Goal: Task Accomplishment & Management: Use online tool/utility

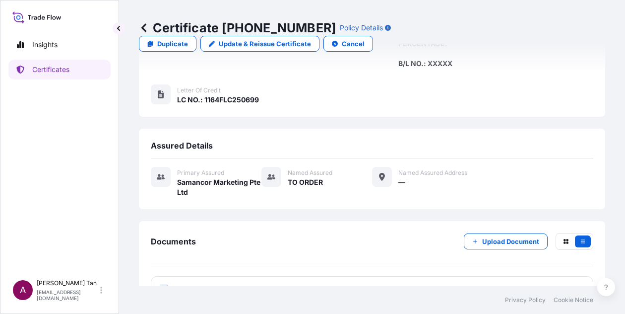
scroll to position [279, 0]
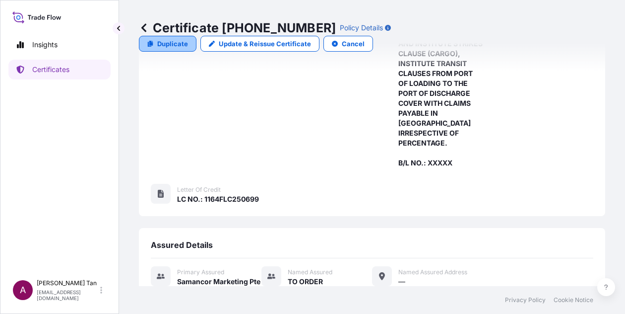
click at [188, 39] on p "Duplicate" at bounding box center [172, 44] width 31 height 10
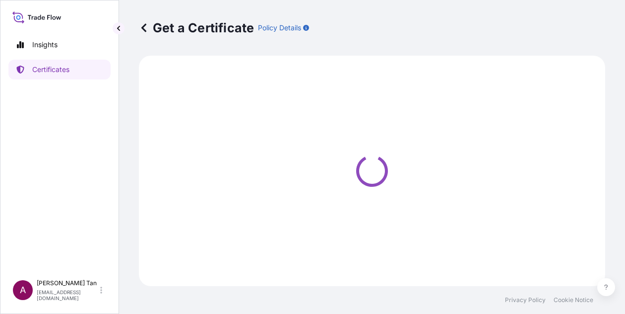
select select "Sea"
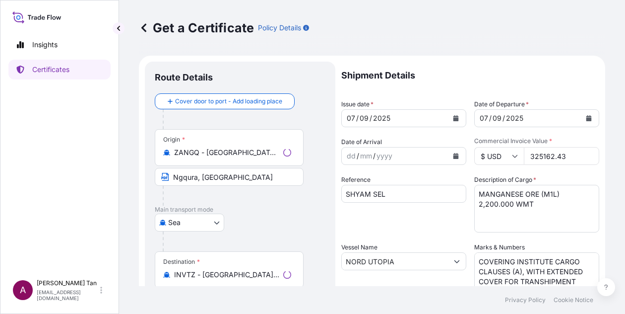
select select "31710"
drag, startPoint x: 564, startPoint y: 155, endPoint x: 480, endPoint y: 161, distance: 83.6
click at [480, 161] on div "$ USD 325162.43" at bounding box center [536, 156] width 125 height 18
type input "650324.86"
click at [478, 206] on textarea "MANGANESE ORE (M1L) 2,200.000 WMT" at bounding box center [536, 209] width 125 height 48
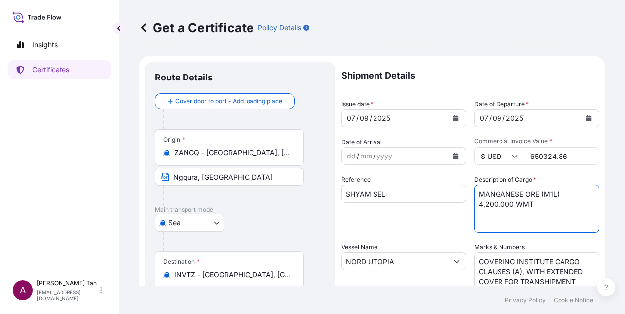
click at [486, 202] on textarea "MANGANESE ORE (M1L) 2,200.000 WMT" at bounding box center [536, 209] width 125 height 48
type textarea "MANGANESE ORE (M1L) 4,400.000 WMT"
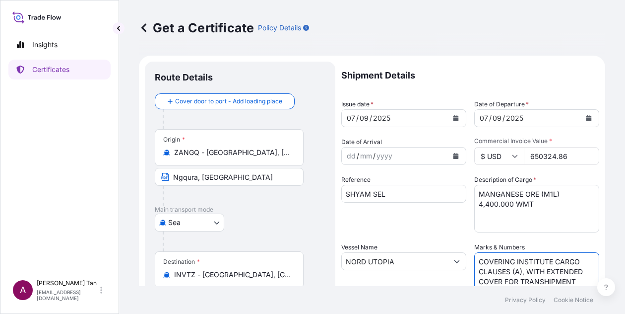
click at [525, 264] on textarea "COVERING INSTITUTE CARGO CLAUSES (A), WITH EXTENDED COVER FOR TRANSHIPMENT RISK…" at bounding box center [536, 277] width 125 height 50
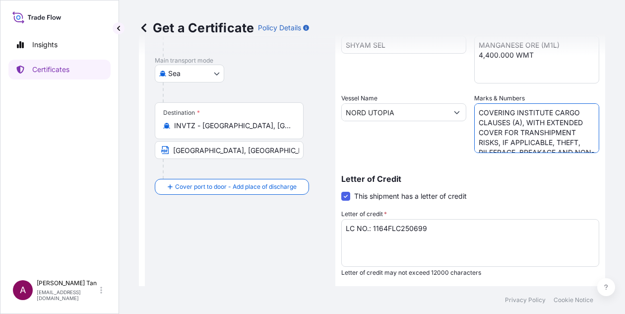
scroll to position [128, 0]
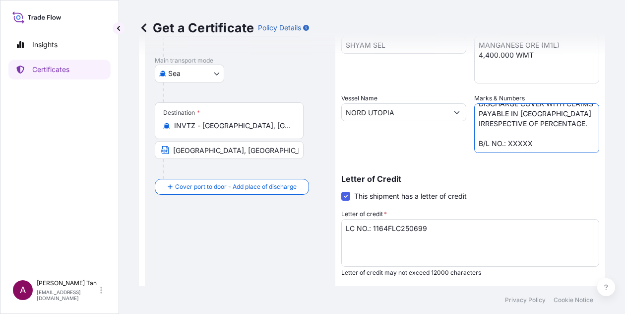
drag, startPoint x: 474, startPoint y: 115, endPoint x: 600, endPoint y: 188, distance: 145.2
click at [600, 188] on div "Get a Certificate Policy Details Route Details Cover door to port - Add loading…" at bounding box center [372, 143] width 506 height 286
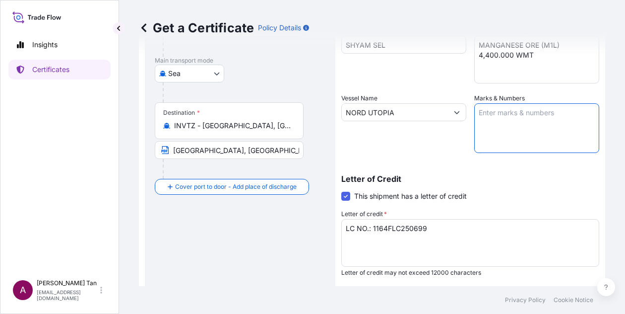
scroll to position [0, 0]
paste textarea "COVERING INSTITUTE CARGO CLAUSE (A), WITH EXTENDED COVER FOR TRANSHIPMENT RISKS,"
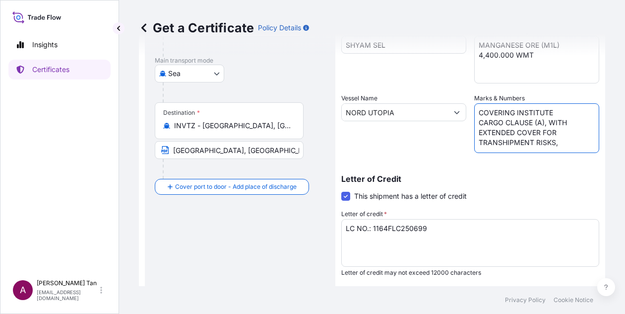
click at [570, 142] on textarea "COVERING INSTITUTE CARGO CLAUSES (A), WITH EXTENDED COVER FOR TRANSHIPMENT RISK…" at bounding box center [536, 128] width 125 height 50
paste textarea "IF APPLICABLE, THEFT, PILFERAGE, BREAKAGE AND NON-DELIVERY, INSTITUTE WAR CLAUS…"
click at [475, 135] on textarea "COVERING INSTITUTE CARGO CLAUSES (A), WITH EXTENDED COVER FOR TRANSHIPMENT RISK…" at bounding box center [536, 128] width 125 height 50
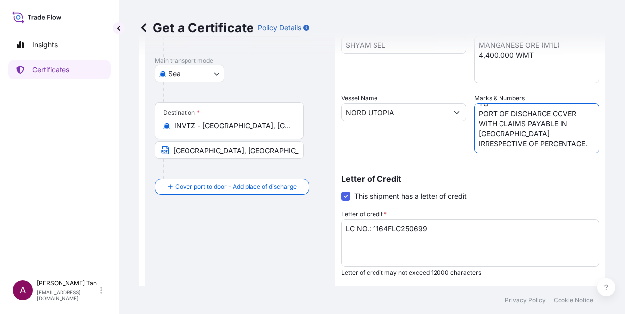
type textarea "COVERING INSTITUTE CARGO CLAUSE (A), WITH EXTENDED COVER FOR TRANSHIPMENT RISKS…"
click at [347, 195] on span at bounding box center [345, 196] width 9 height 9
click at [341, 191] on input "This shipment has a letter of credit" at bounding box center [341, 191] width 0 height 0
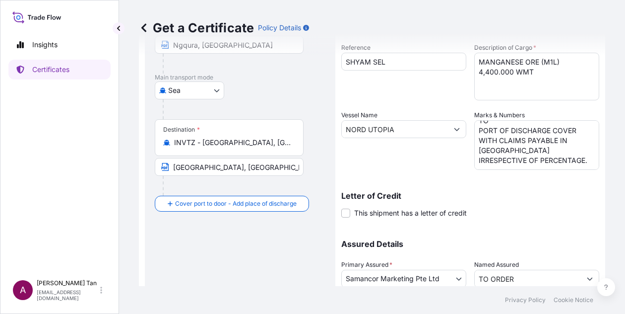
scroll to position [50, 0]
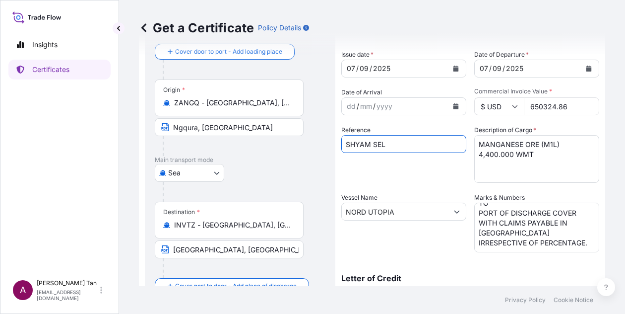
drag, startPoint x: 396, startPoint y: 143, endPoint x: 307, endPoint y: 143, distance: 88.3
click at [307, 143] on form "Route Details Cover door to port - Add loading place Place of loading Road / [G…" at bounding box center [372, 224] width 467 height 437
type input "[PERSON_NAME] METALS"
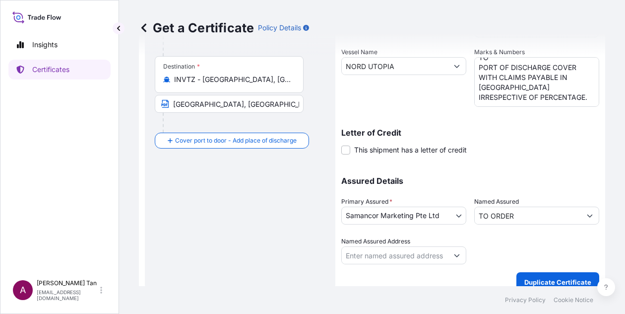
scroll to position [206, 0]
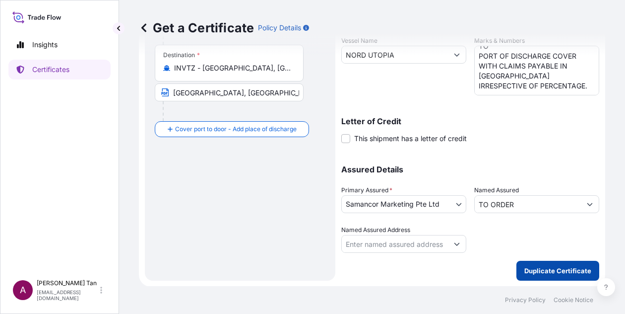
click at [546, 275] on button "Duplicate Certificate" at bounding box center [558, 271] width 83 height 20
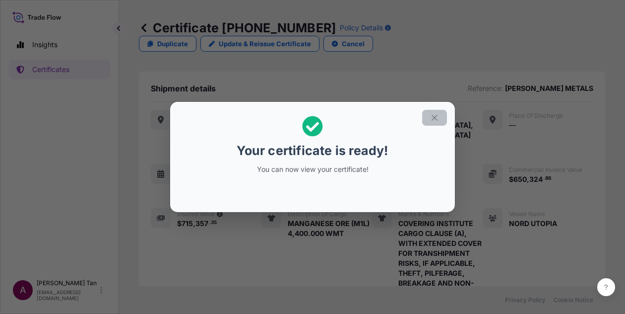
click at [432, 117] on icon "button" at bounding box center [434, 117] width 9 height 9
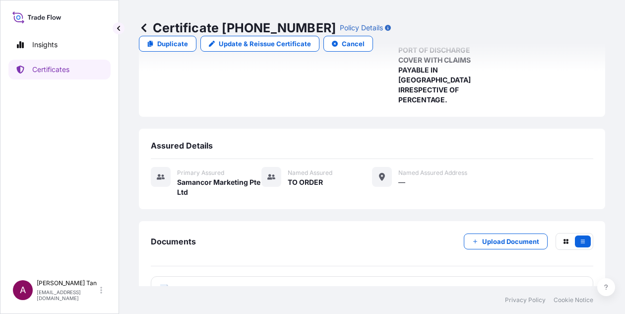
scroll to position [323, 0]
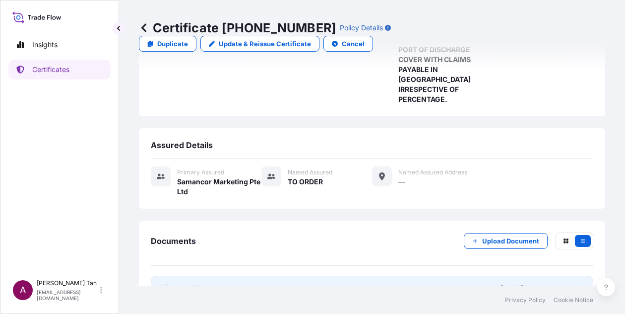
click at [197, 283] on span "Certificate" at bounding box center [195, 288] width 36 height 10
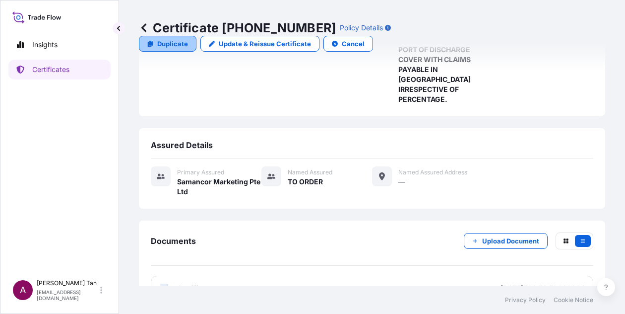
click at [188, 39] on p "Duplicate" at bounding box center [172, 44] width 31 height 10
select select "Sea"
select select "31710"
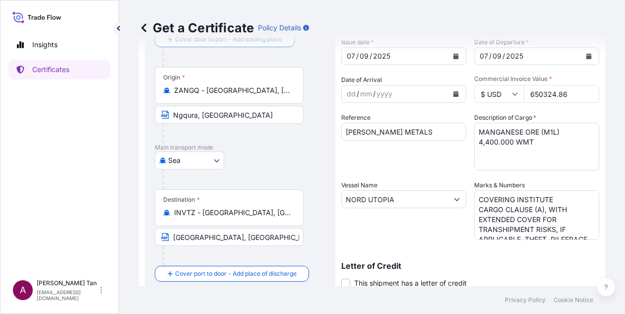
scroll to position [58, 0]
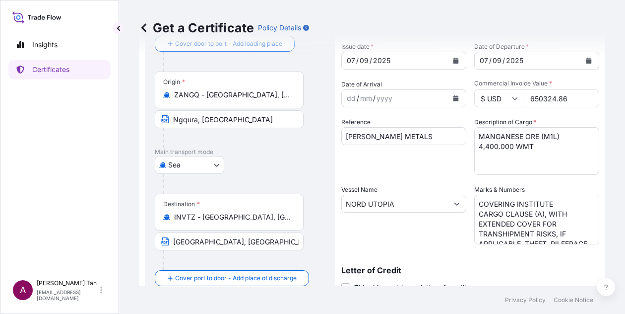
drag, startPoint x: 565, startPoint y: 98, endPoint x: 497, endPoint y: 103, distance: 67.7
click at [497, 103] on div "$ USD 650324.86" at bounding box center [536, 98] width 125 height 18
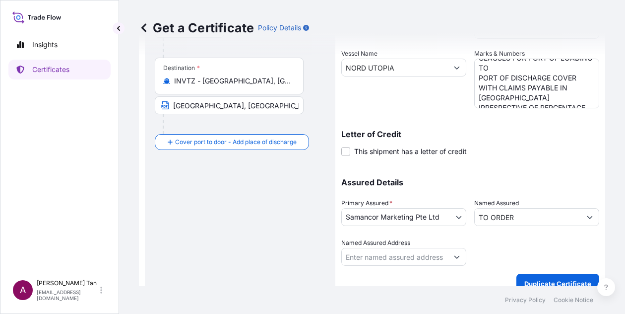
scroll to position [206, 0]
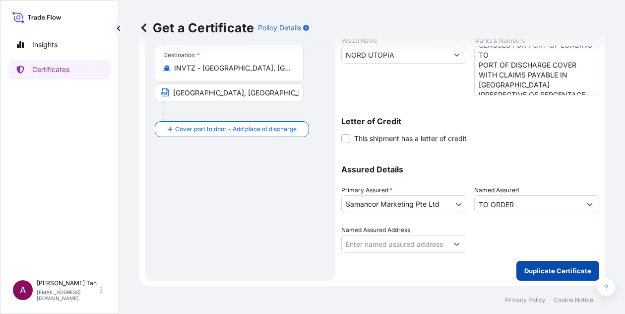
type input "653535.34"
click at [552, 273] on p "Duplicate Certificate" at bounding box center [558, 271] width 67 height 10
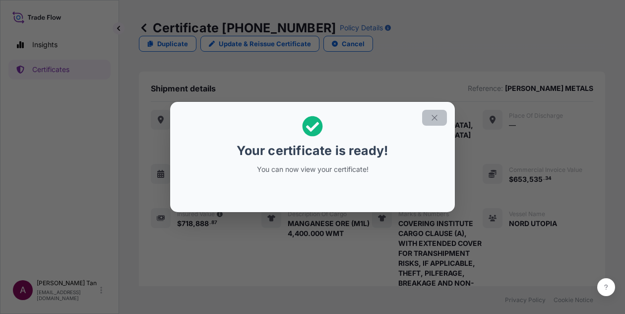
click at [433, 116] on icon "button" at bounding box center [434, 117] width 5 height 5
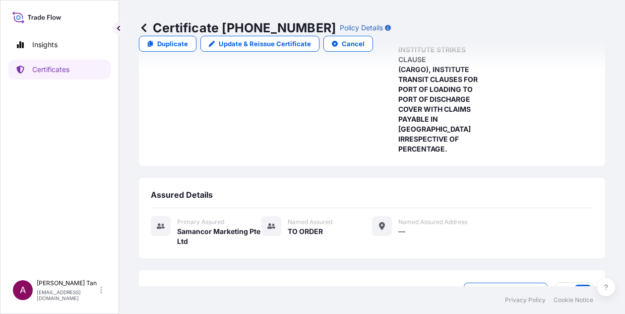
scroll to position [323, 0]
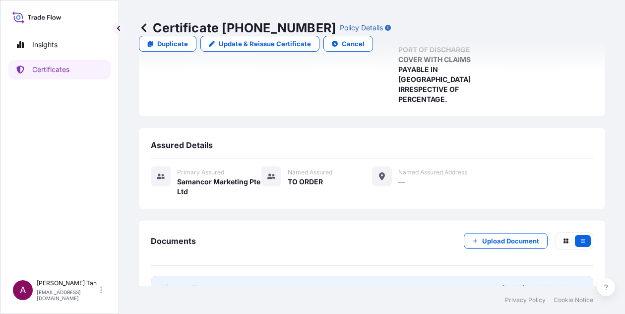
click at [192, 283] on span "Certificate" at bounding box center [195, 288] width 36 height 10
